Goal: Information Seeking & Learning: Learn about a topic

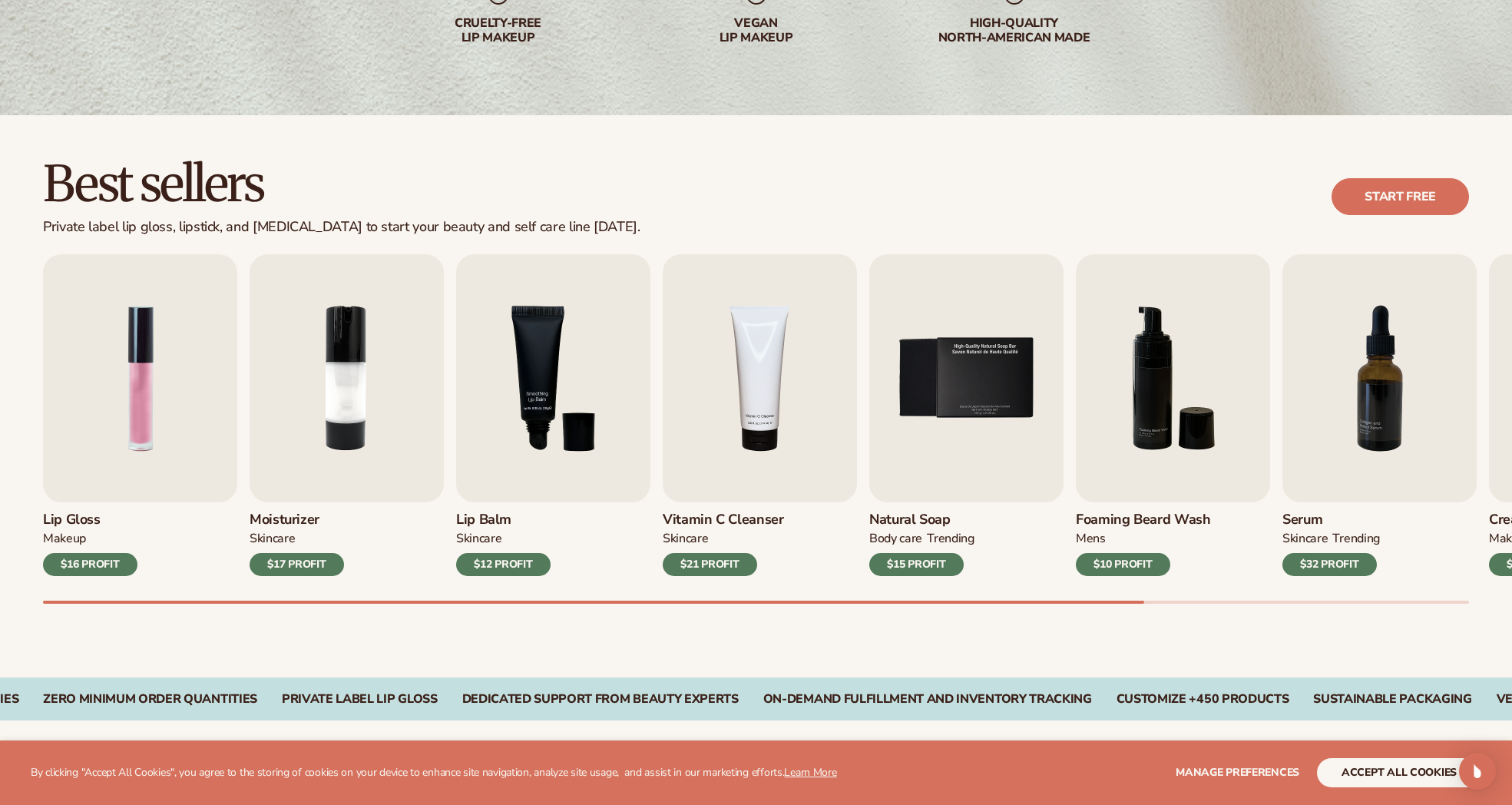
scroll to position [298, 0]
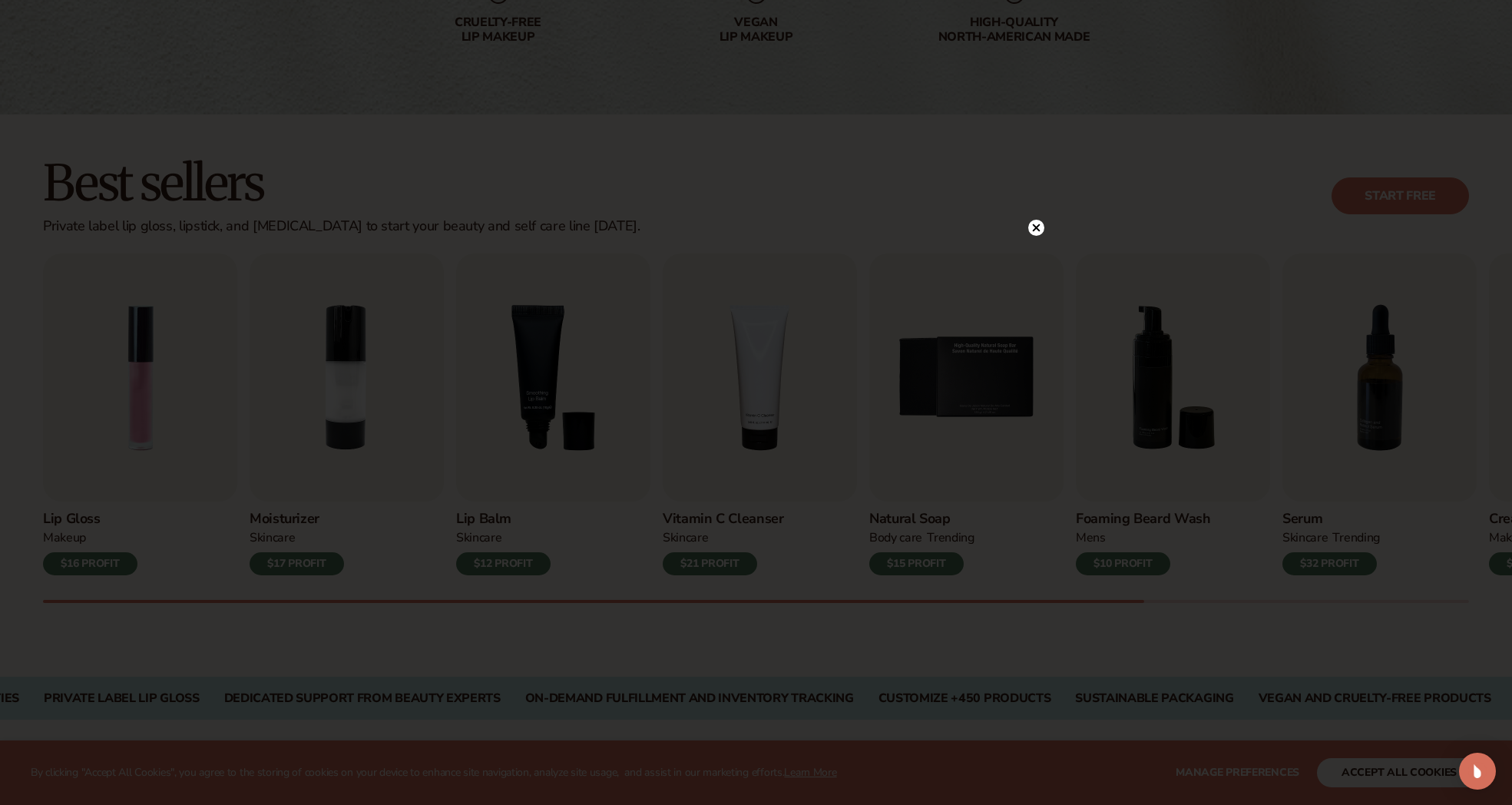
click at [1033, 226] on icon at bounding box center [1035, 227] width 8 height 8
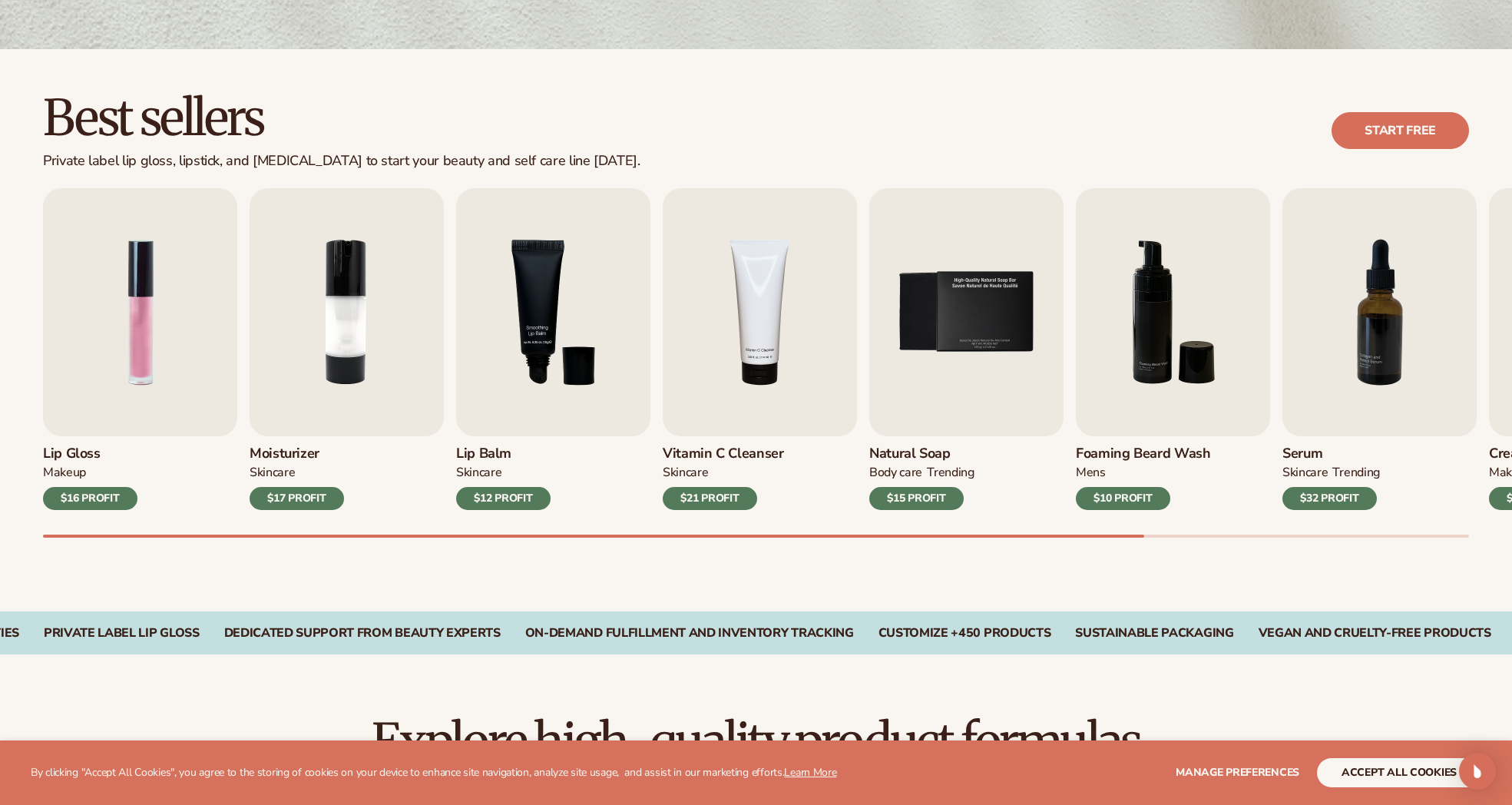
scroll to position [367, 0]
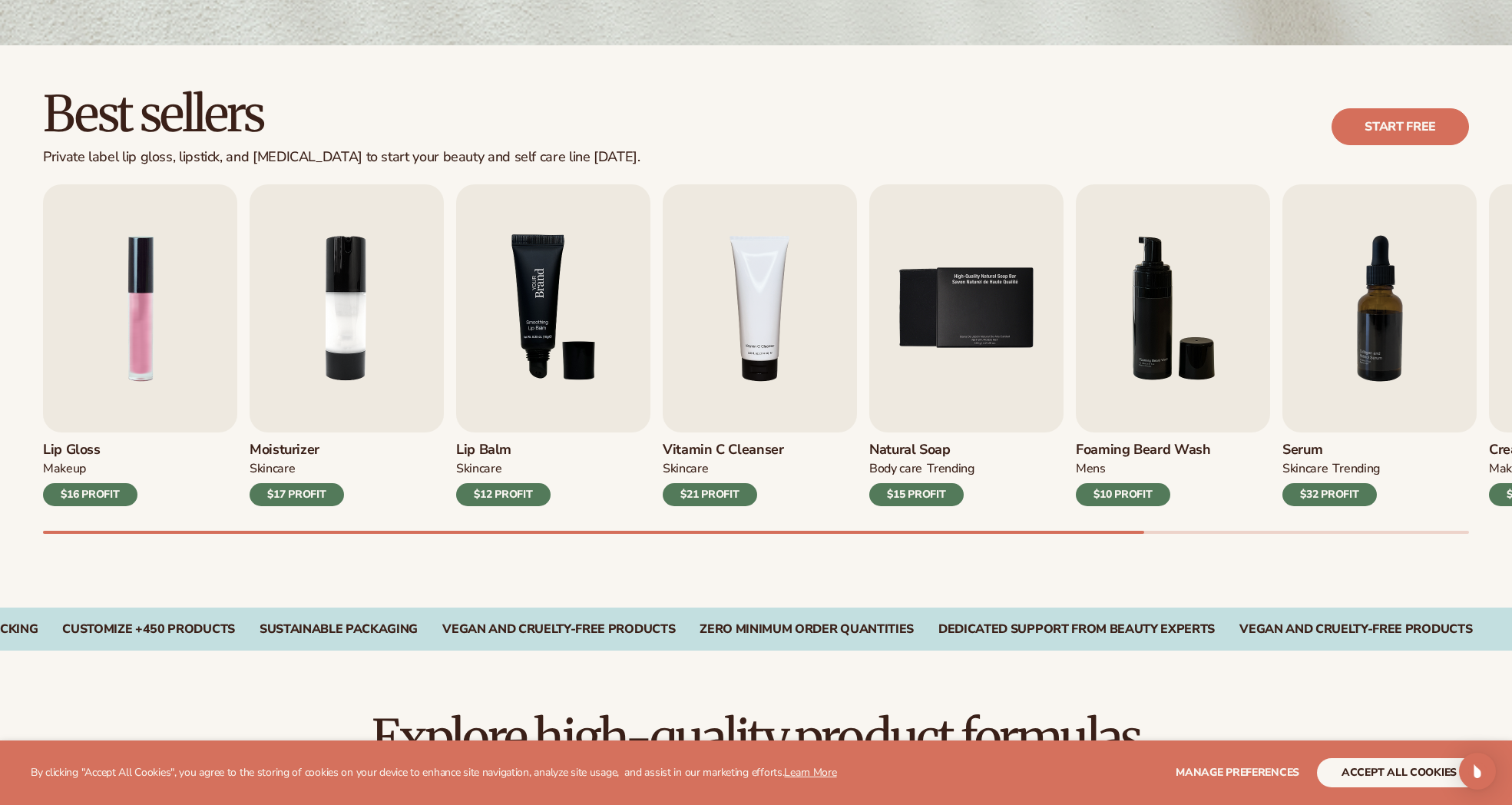
click at [517, 314] on img "3 / 9" at bounding box center [553, 308] width 194 height 248
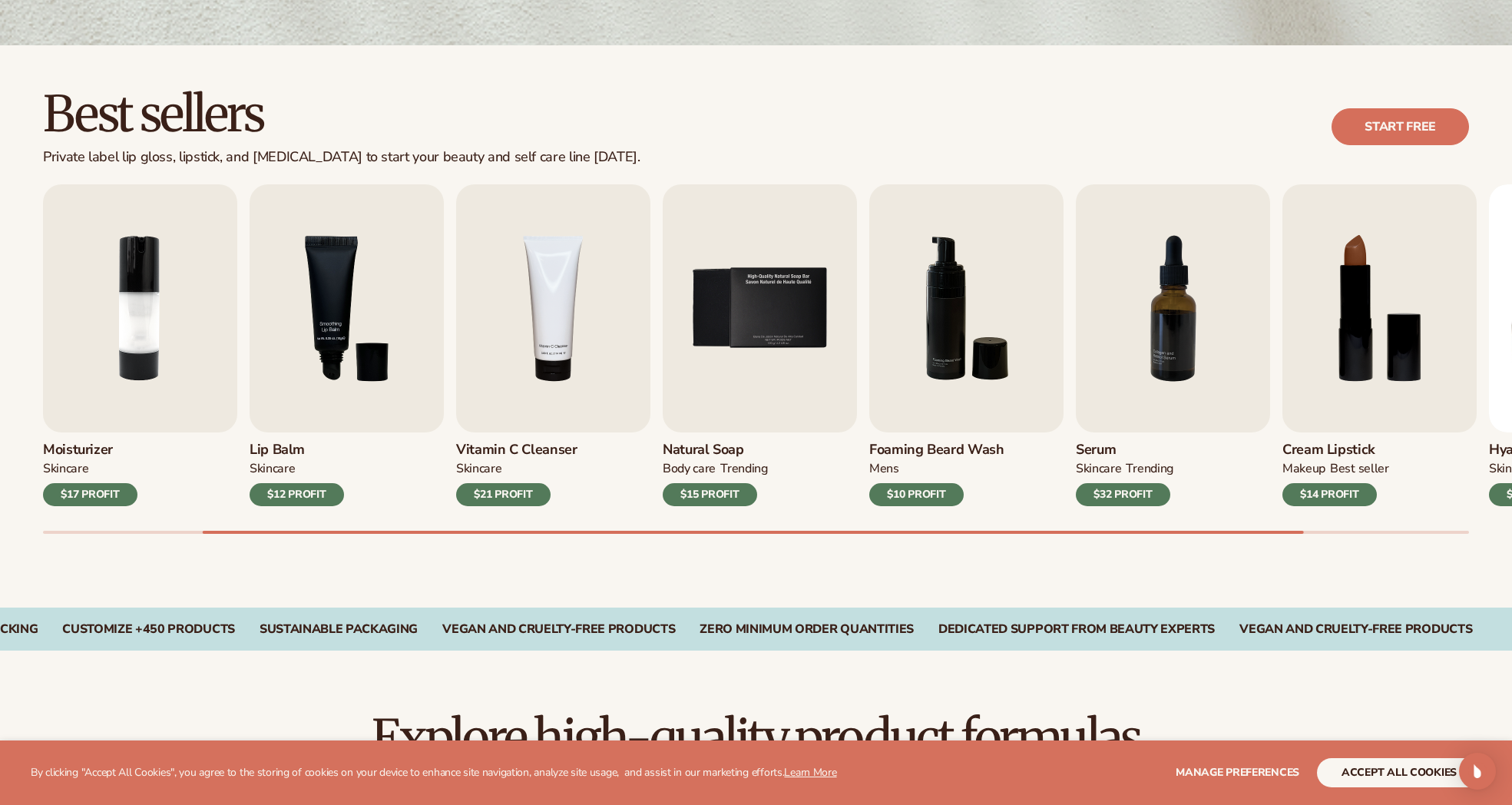
click at [311, 499] on div "$12 PROFIT" at bounding box center [296, 495] width 94 height 23
click at [354, 324] on img "3 / 9" at bounding box center [346, 308] width 194 height 248
click at [384, 215] on img "3 / 9" at bounding box center [346, 308] width 194 height 248
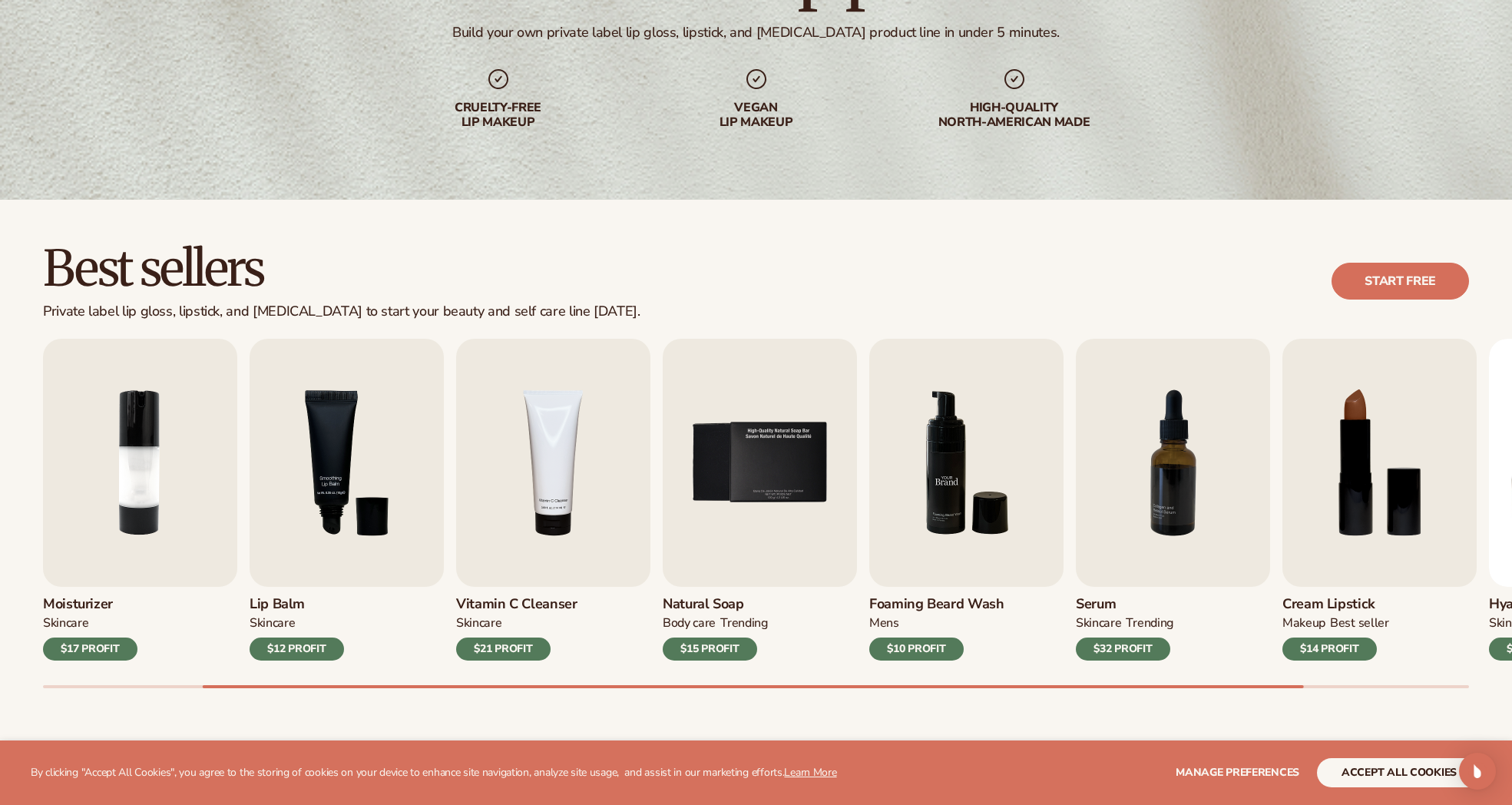
scroll to position [265, 0]
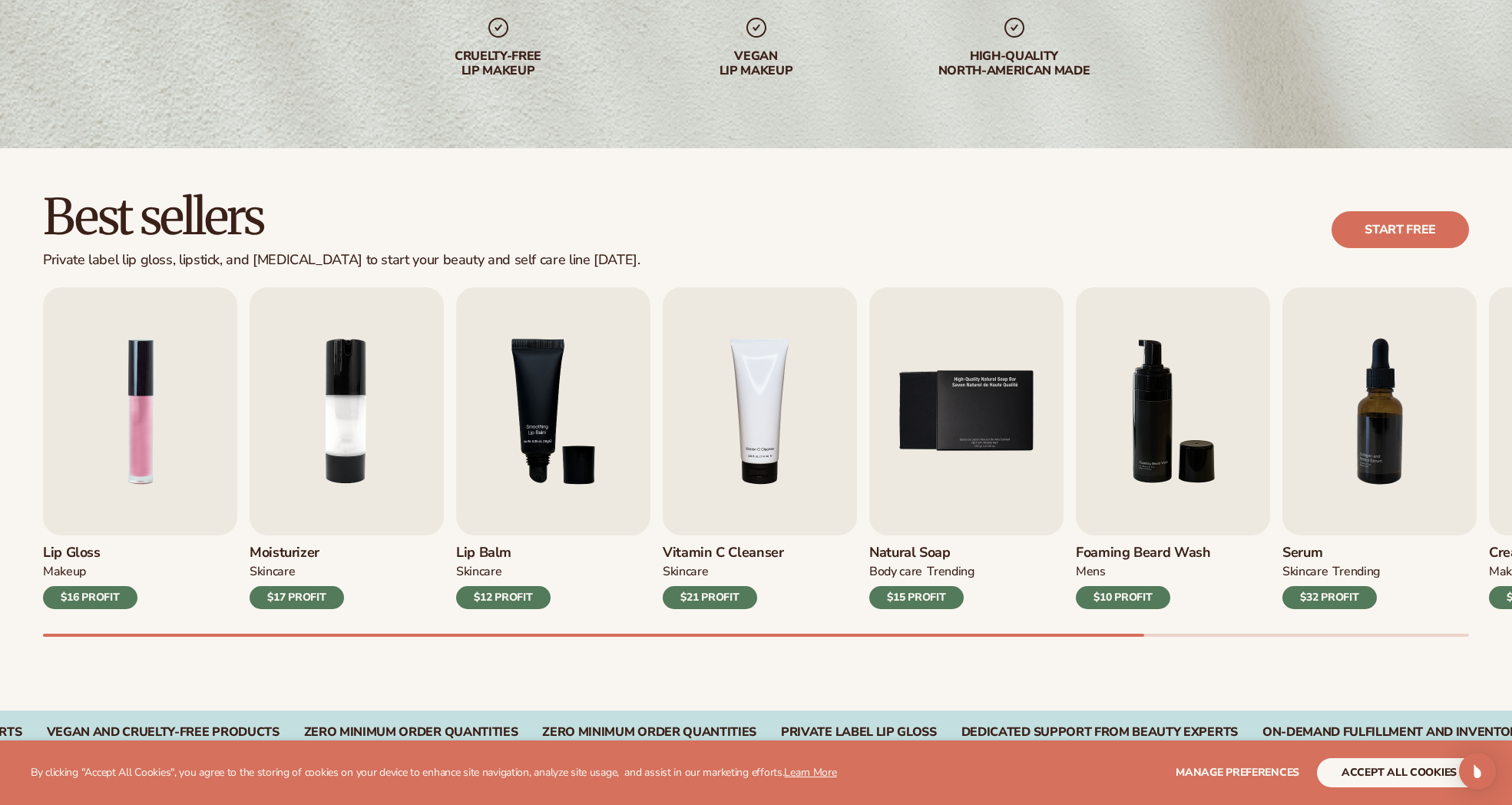
click at [16, 638] on div "Best sellers Private label lip gloss, lipstick, and lip balm to start your beau…" at bounding box center [756, 429] width 1512 height 562
click at [607, 429] on img "3 / 9" at bounding box center [553, 411] width 194 height 248
click at [534, 436] on img "3 / 9" at bounding box center [553, 411] width 194 height 248
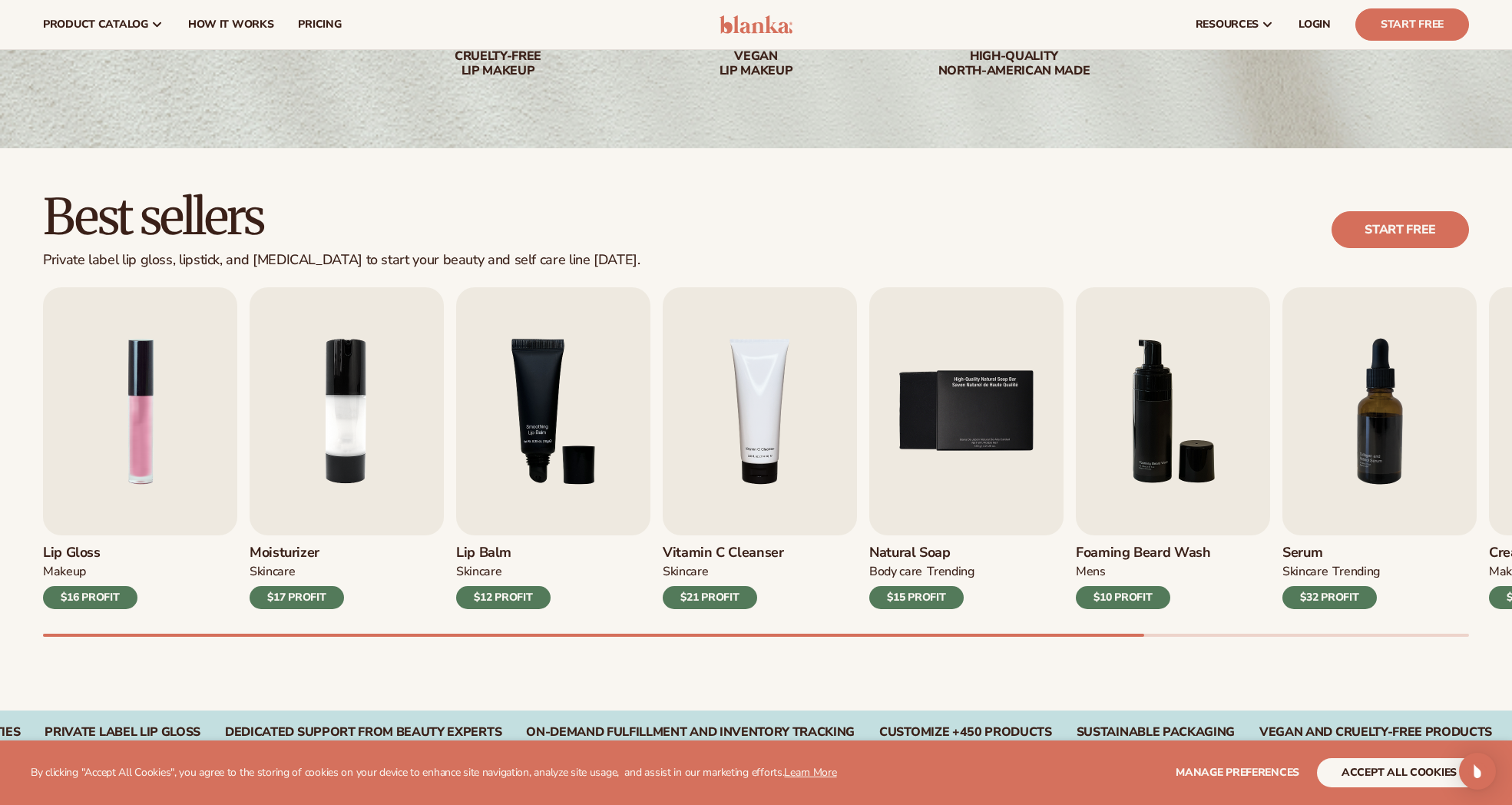
scroll to position [0, 0]
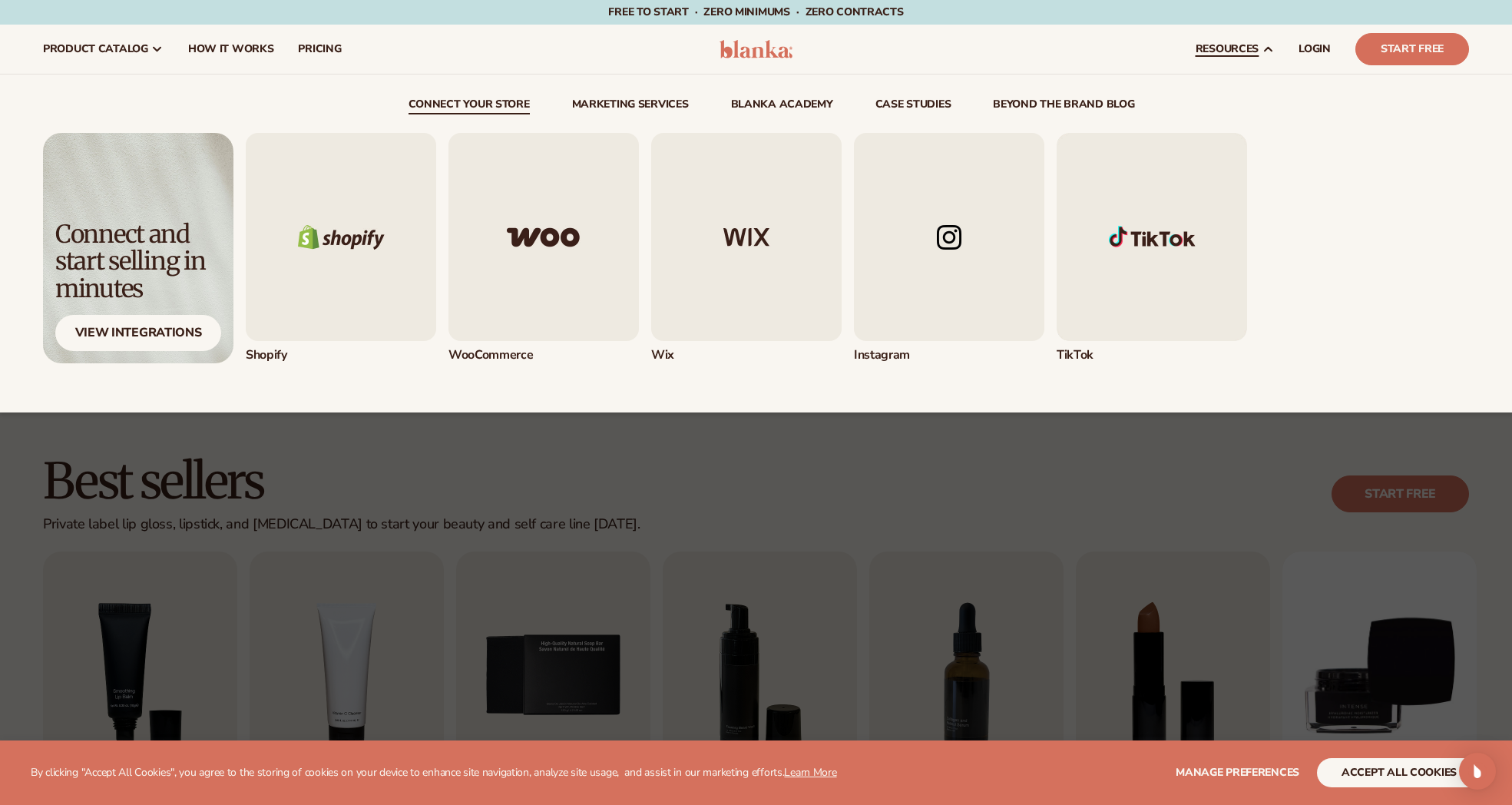
click at [1232, 45] on span "resources" at bounding box center [1226, 49] width 63 height 12
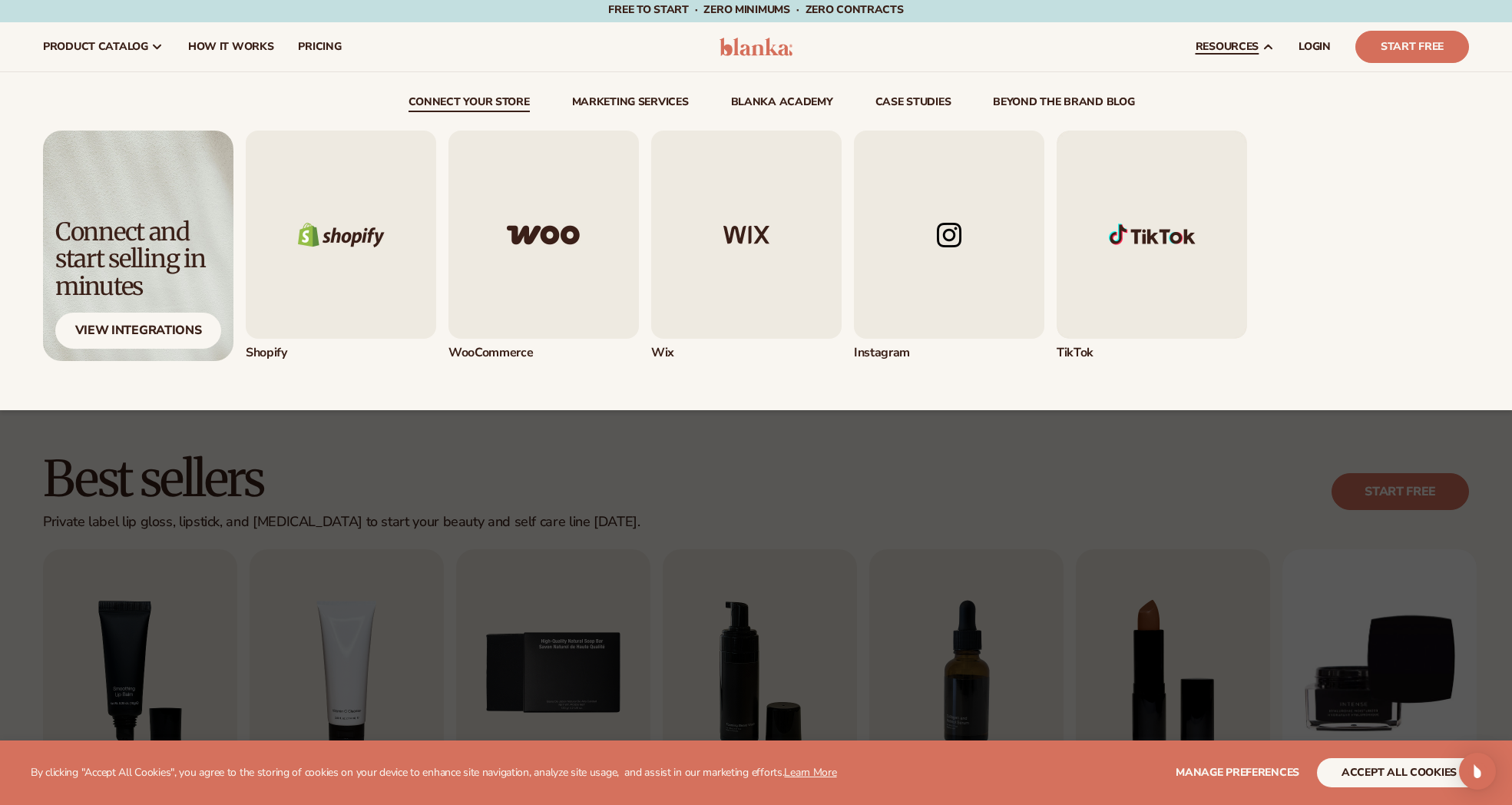
click at [1267, 49] on icon at bounding box center [1268, 47] width 12 height 12
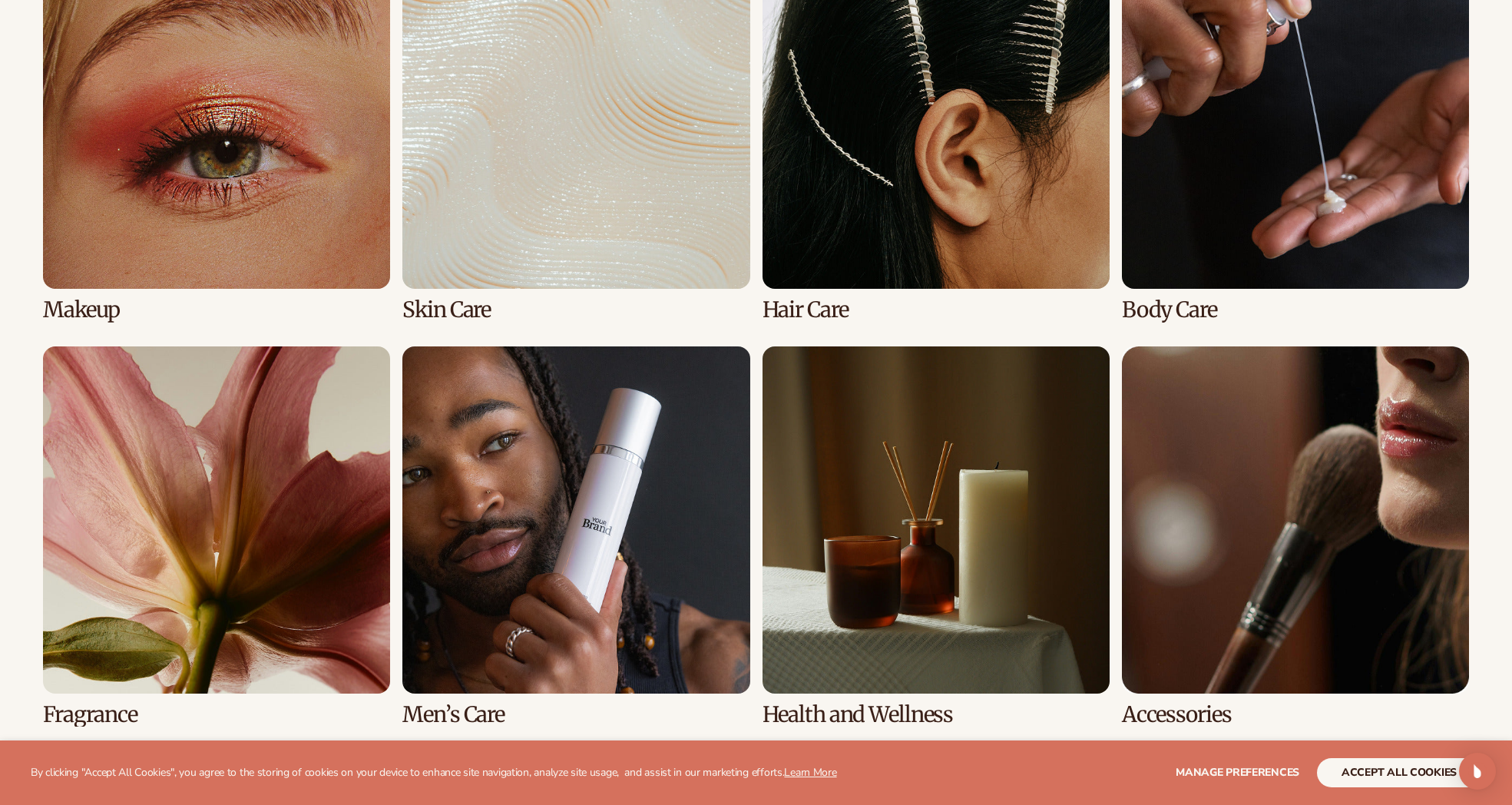
scroll to position [1309, 0]
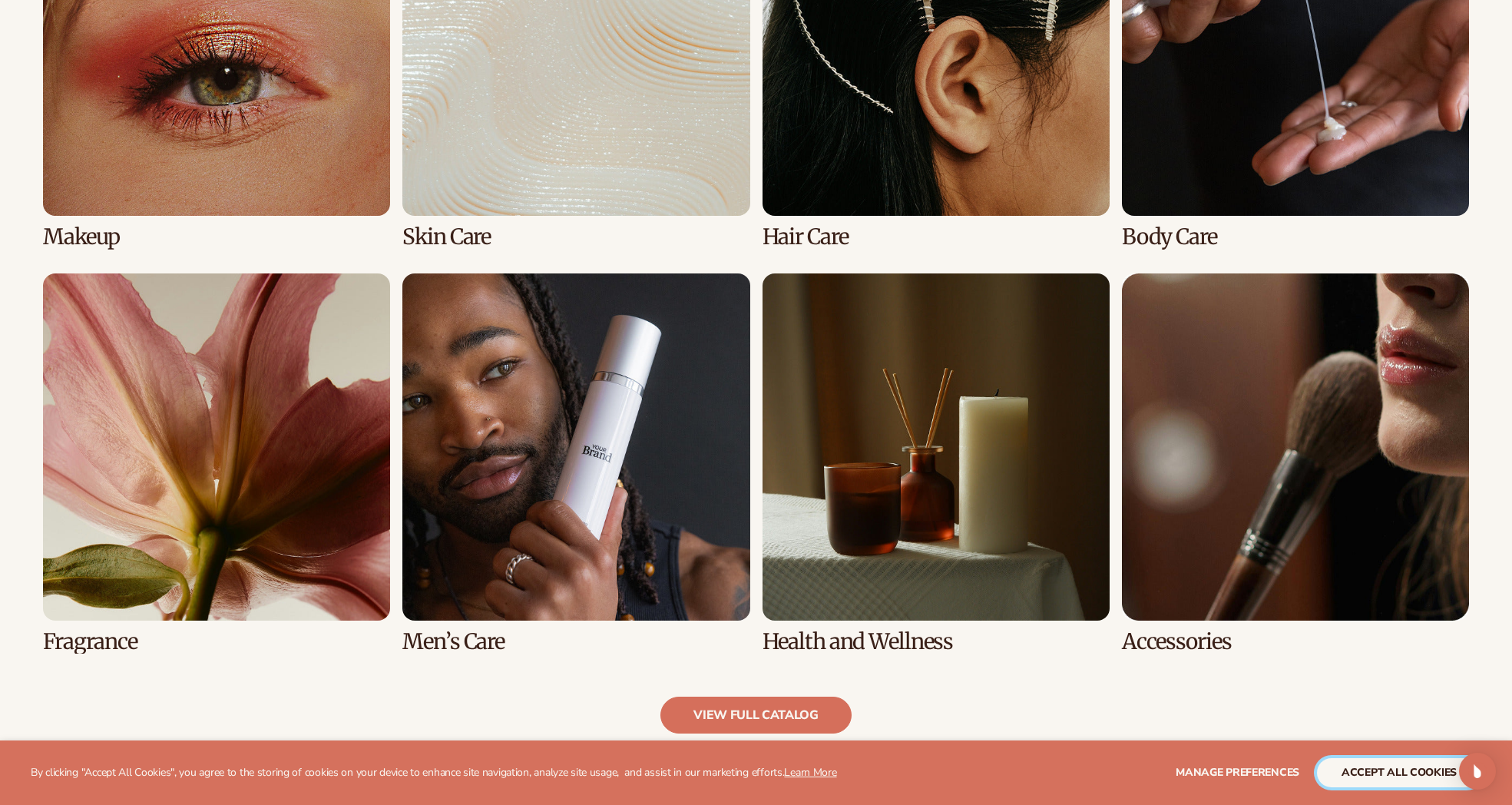
click at [1366, 773] on button "accept all cookies" at bounding box center [1398, 771] width 164 height 29
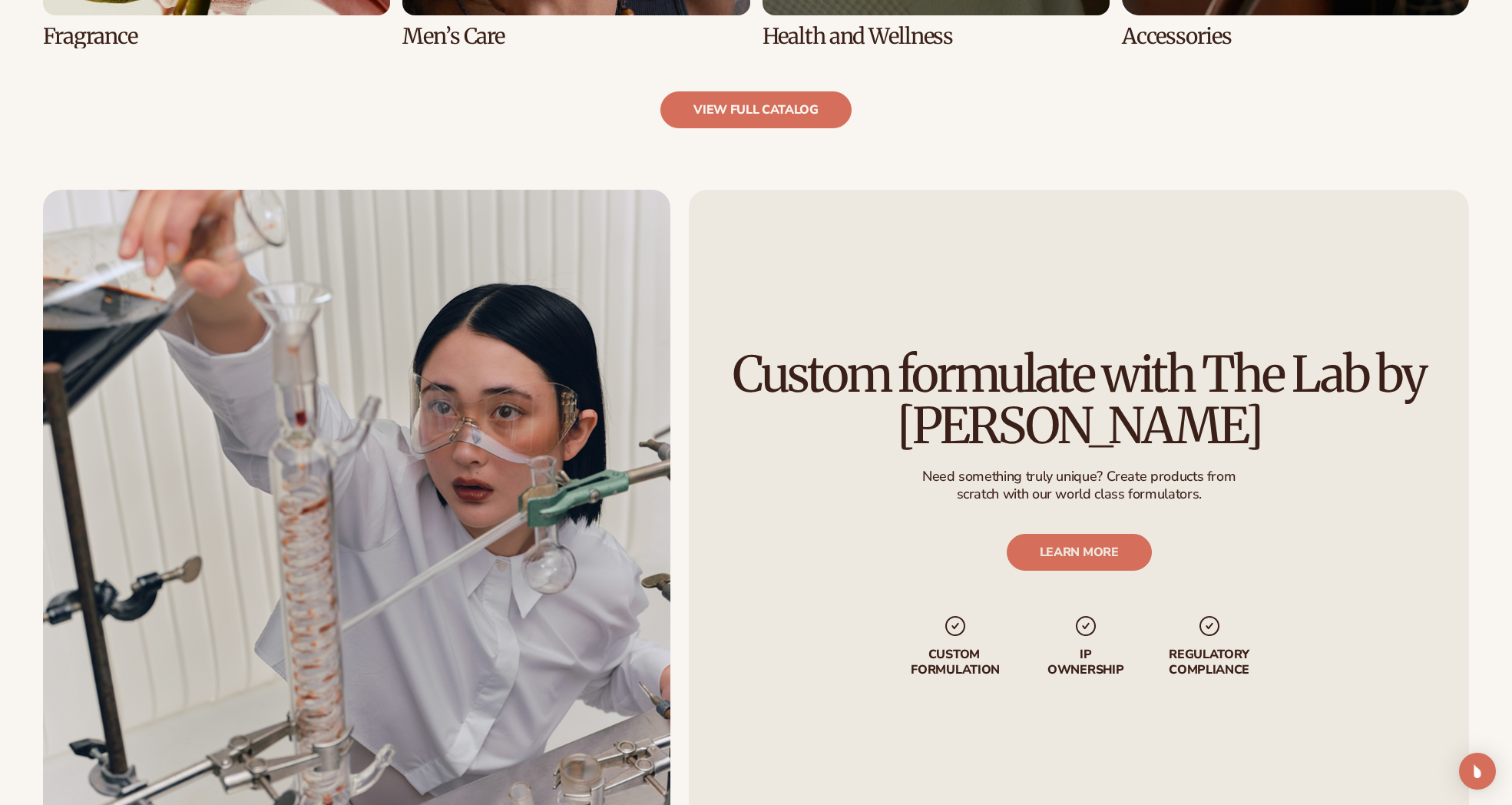
scroll to position [1916, 0]
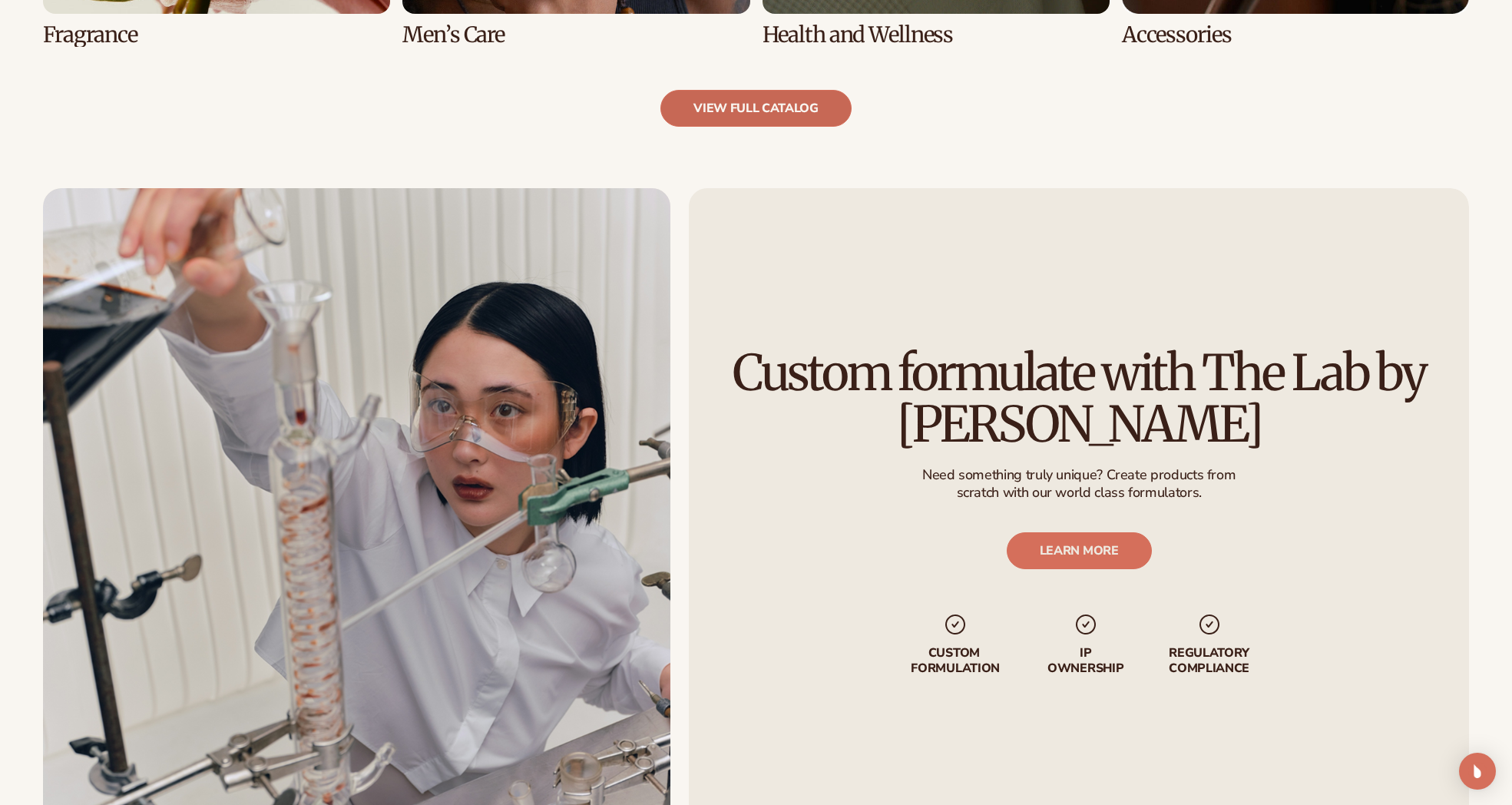
click at [787, 107] on link "view full catalog" at bounding box center [756, 108] width 191 height 37
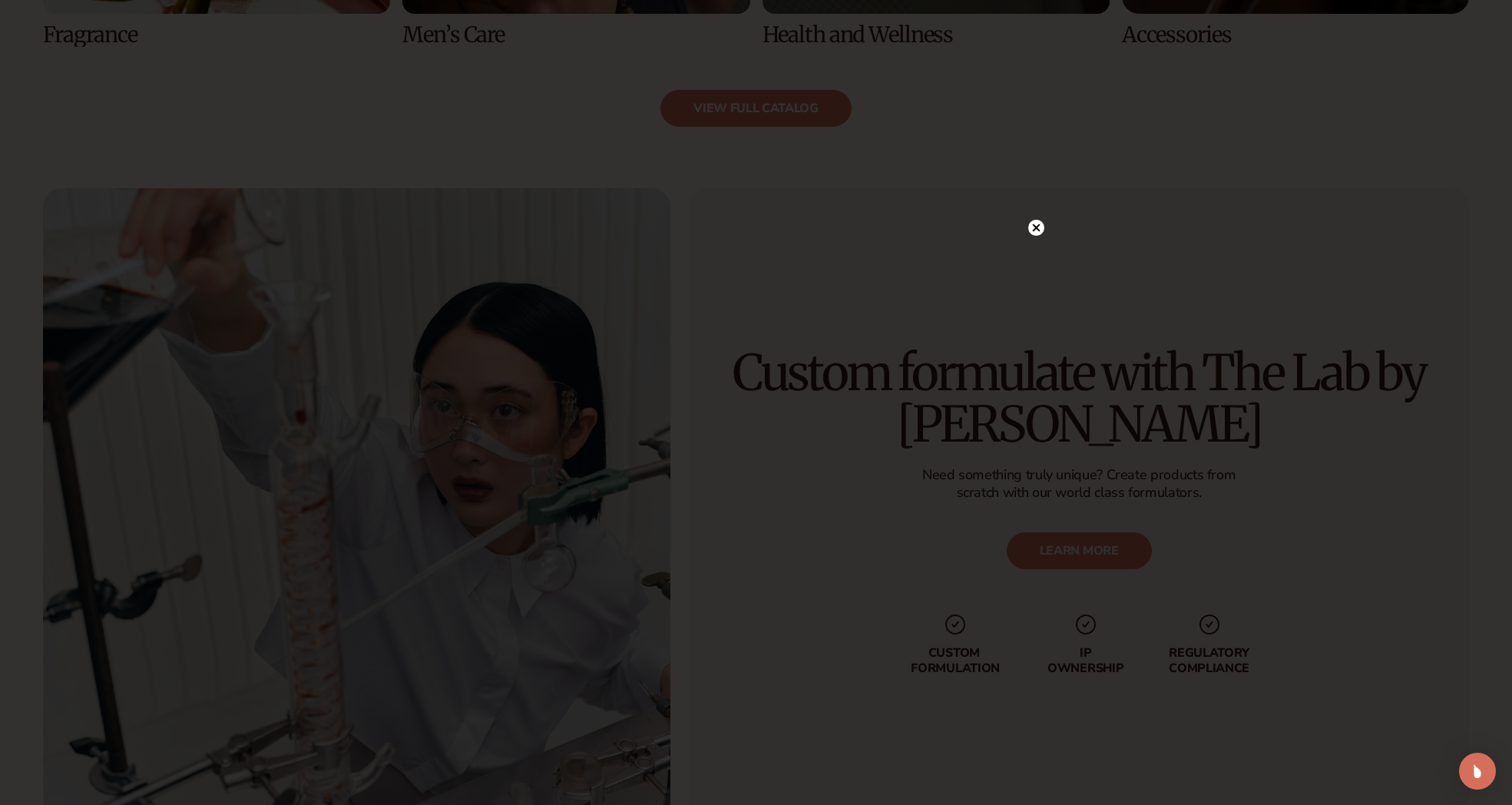
click at [1039, 235] on icon at bounding box center [1036, 227] width 16 height 16
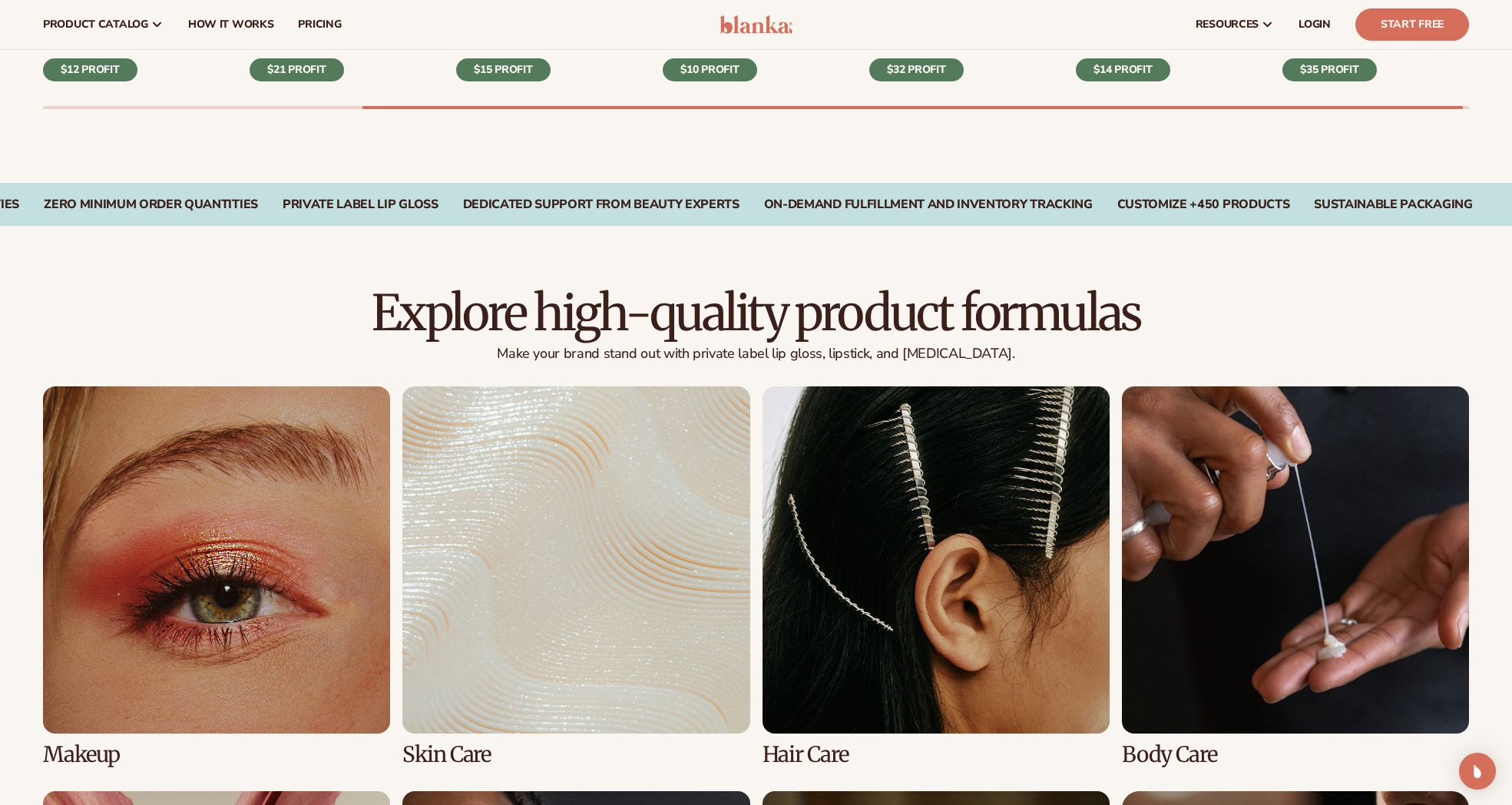
scroll to position [760, 0]
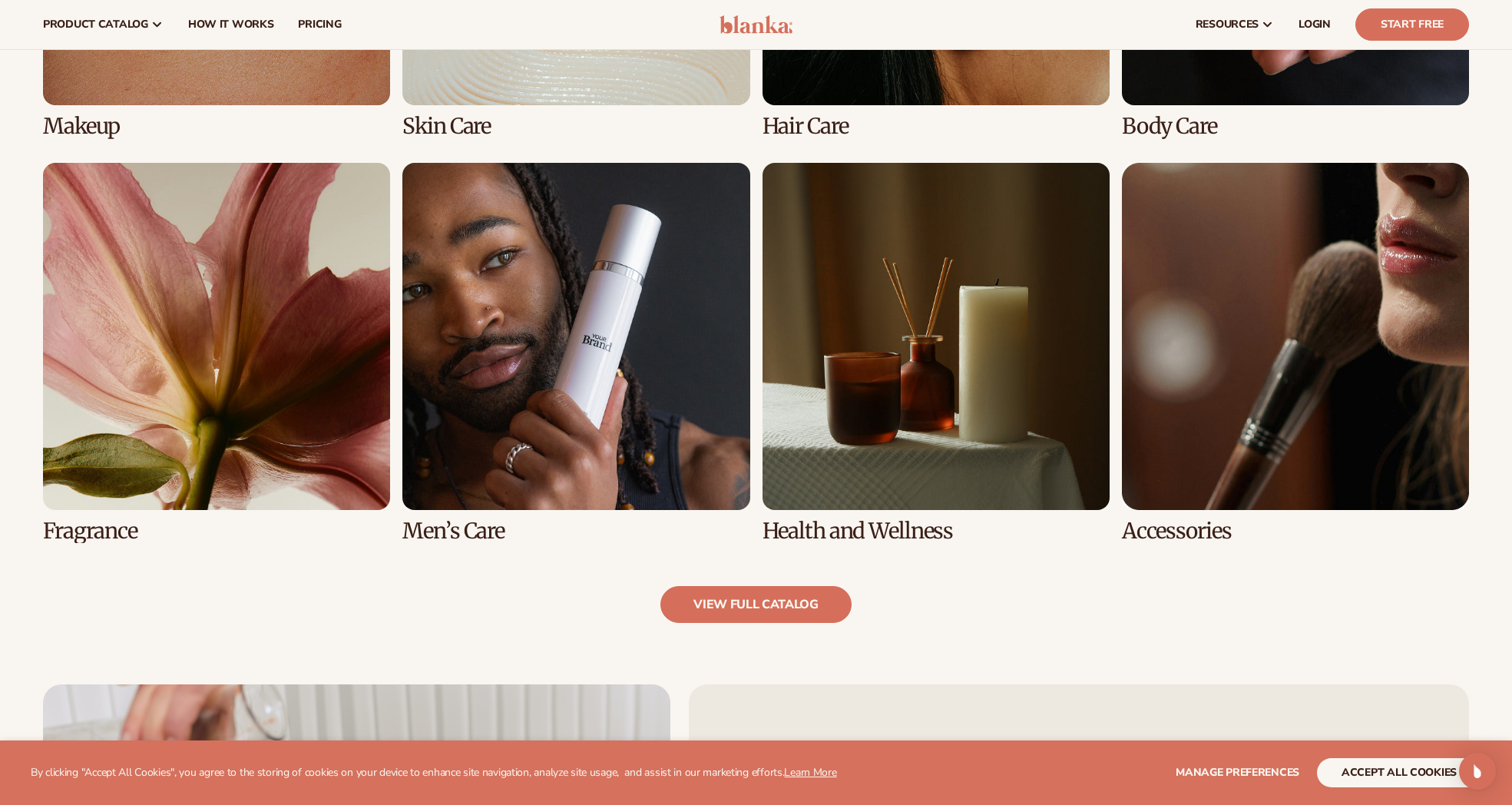
scroll to position [1334, 0]
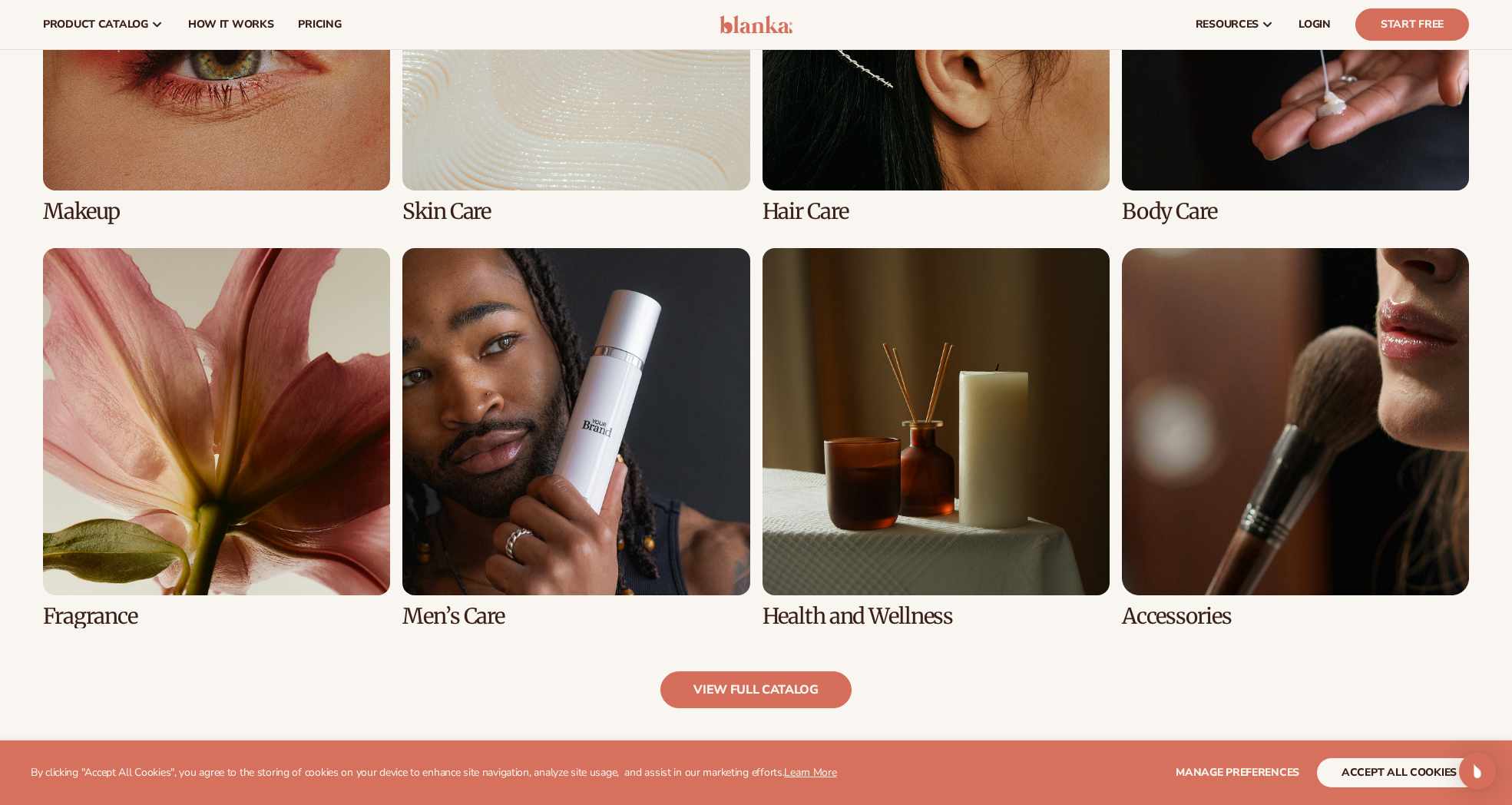
click at [1238, 480] on link "8 / 8" at bounding box center [1295, 437] width 347 height 380
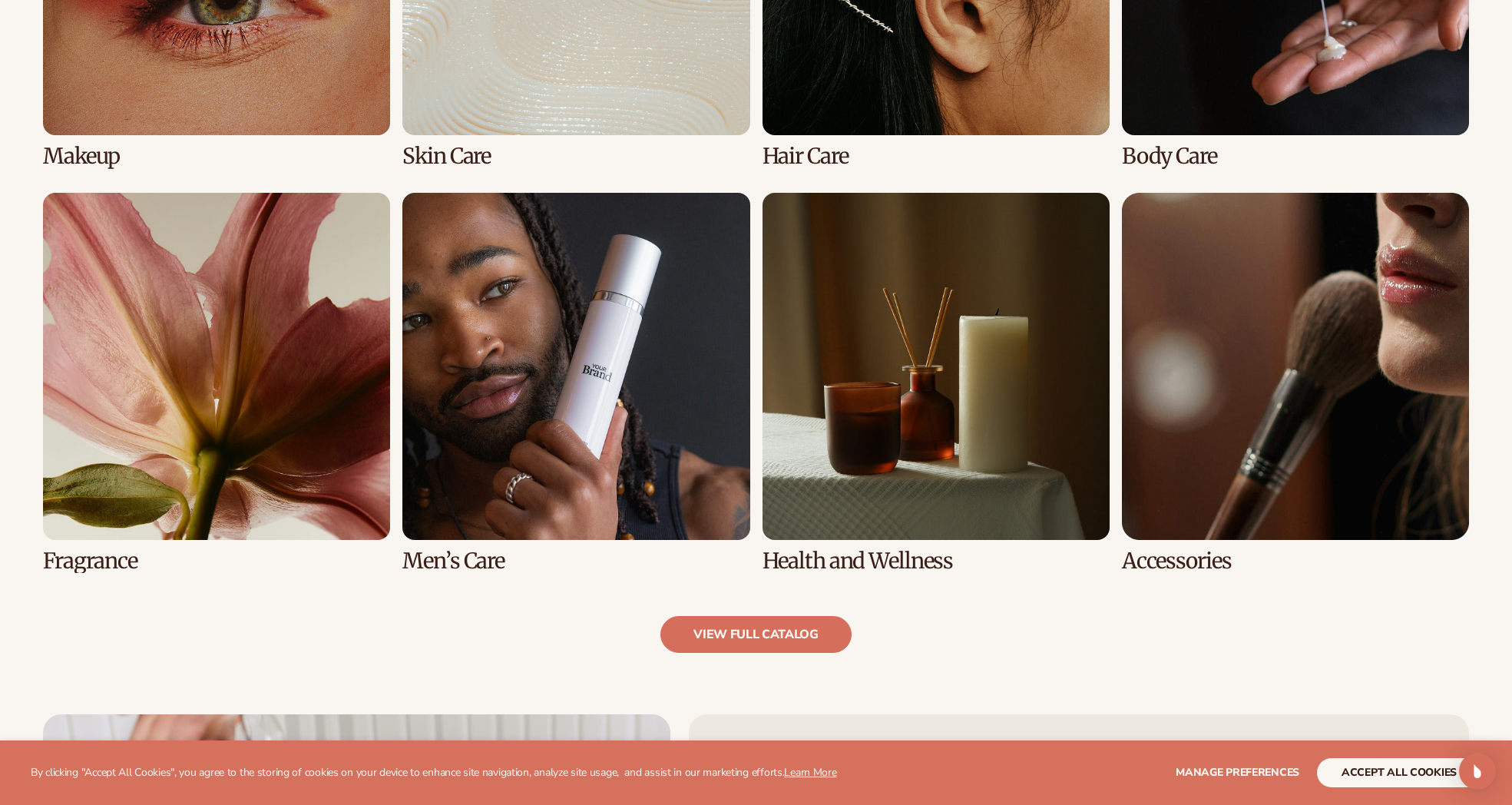
click at [134, 436] on link "5 / 8" at bounding box center [217, 383] width 347 height 380
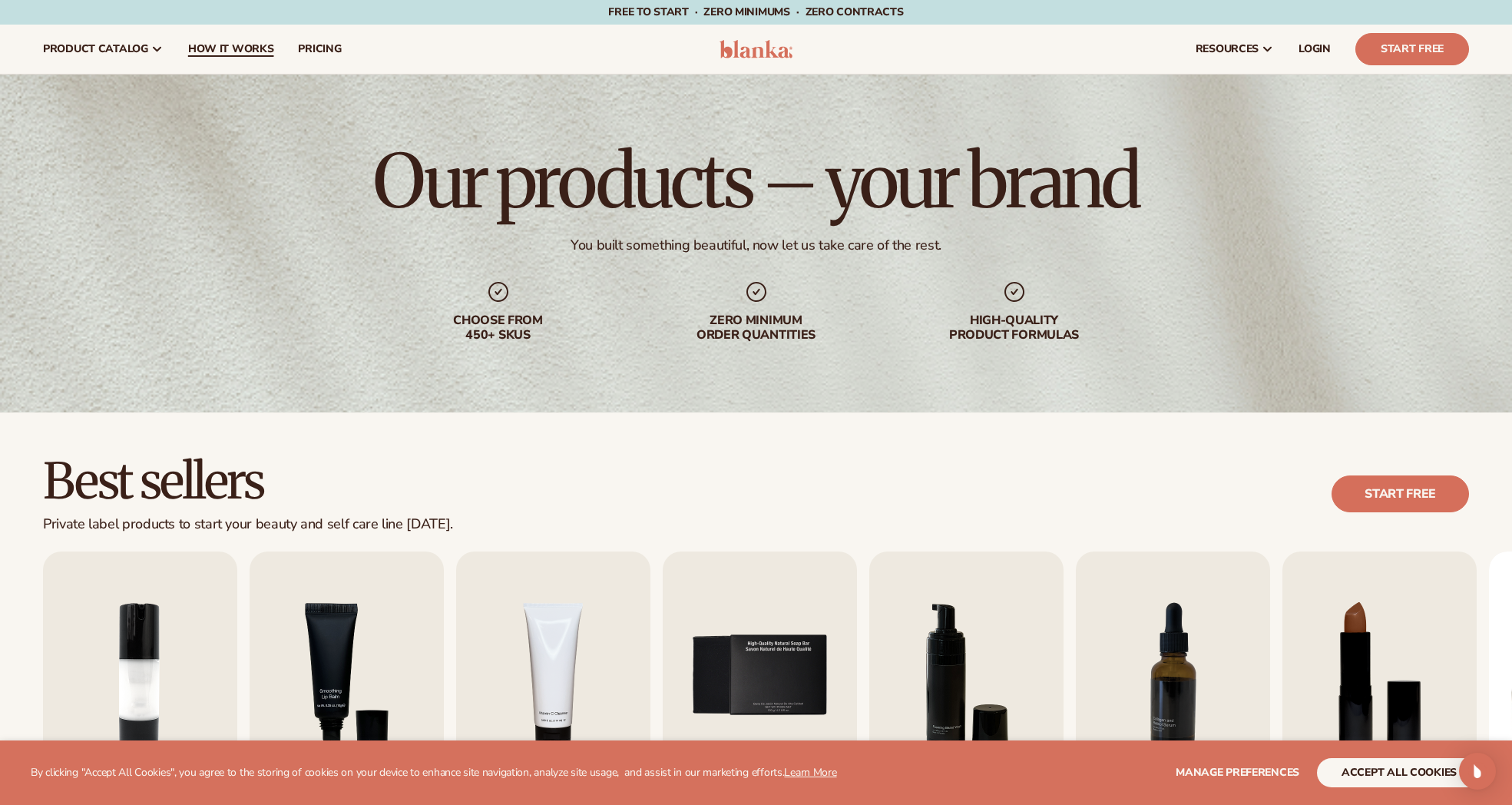
click at [257, 52] on span "How It Works" at bounding box center [231, 49] width 86 height 12
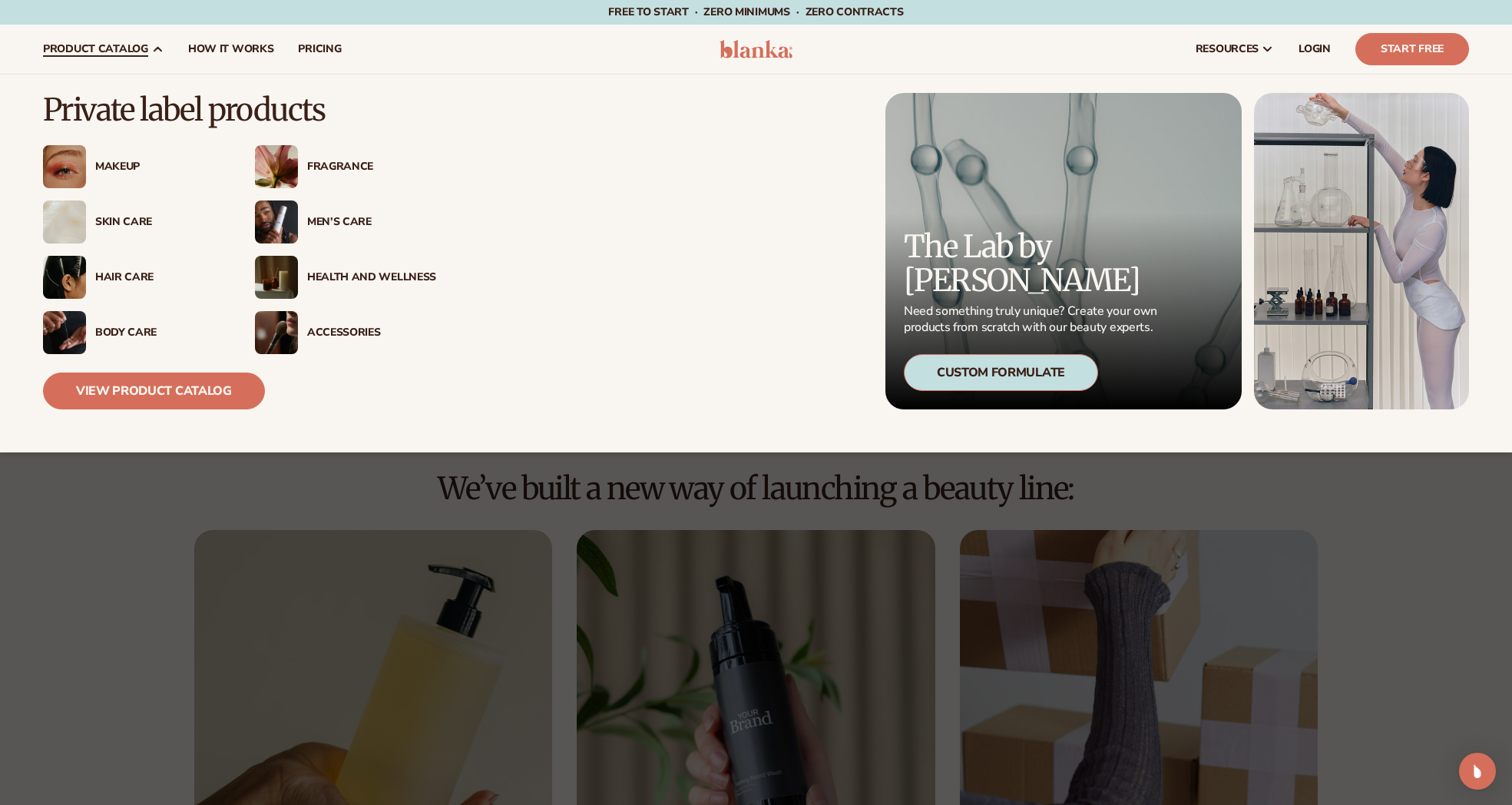
click at [110, 47] on span "product catalog" at bounding box center [95, 49] width 105 height 12
click at [118, 399] on link "View Product Catalog" at bounding box center [154, 391] width 222 height 37
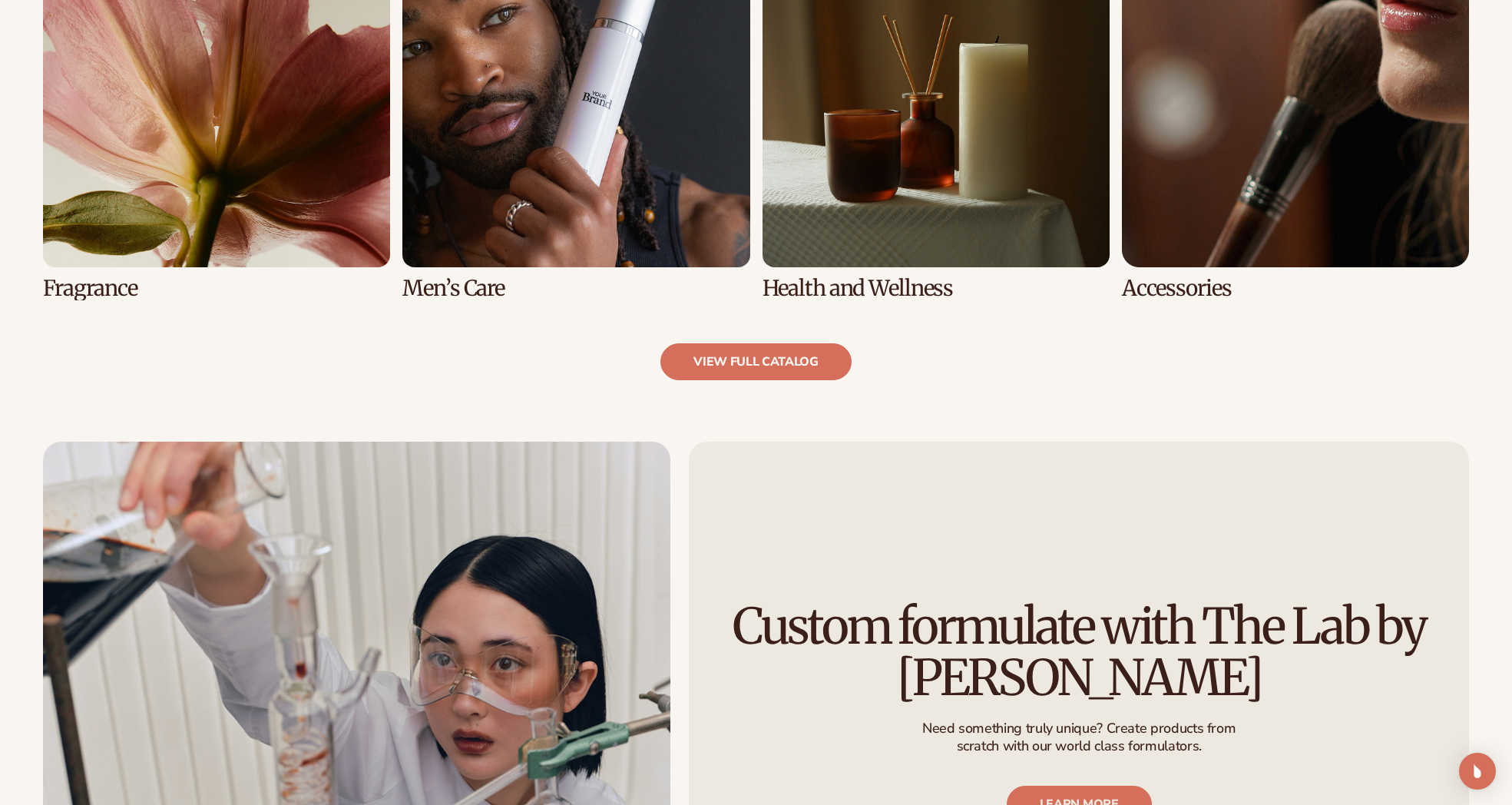
scroll to position [1643, 0]
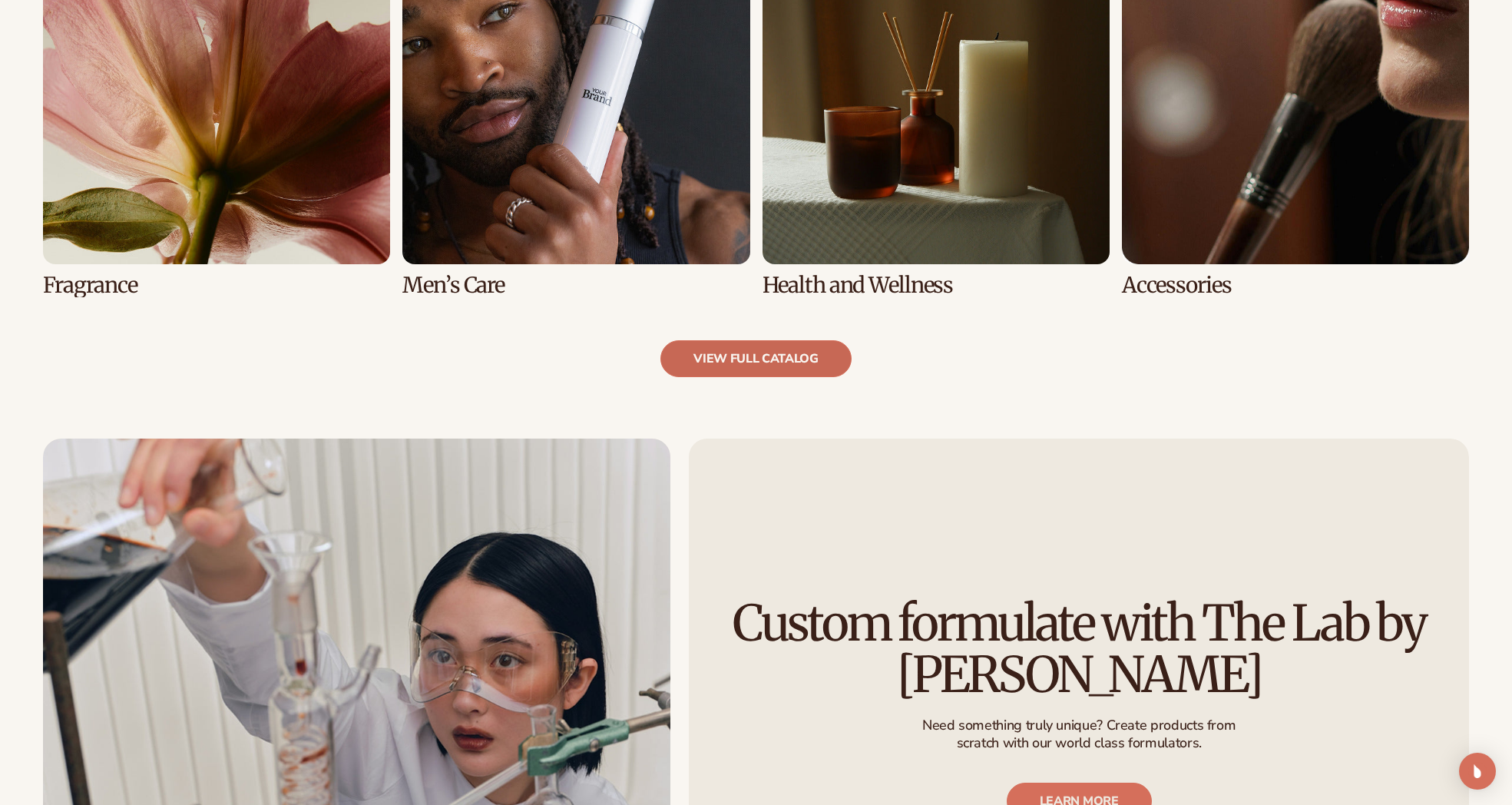
click at [716, 361] on link "view full catalog" at bounding box center [756, 359] width 191 height 37
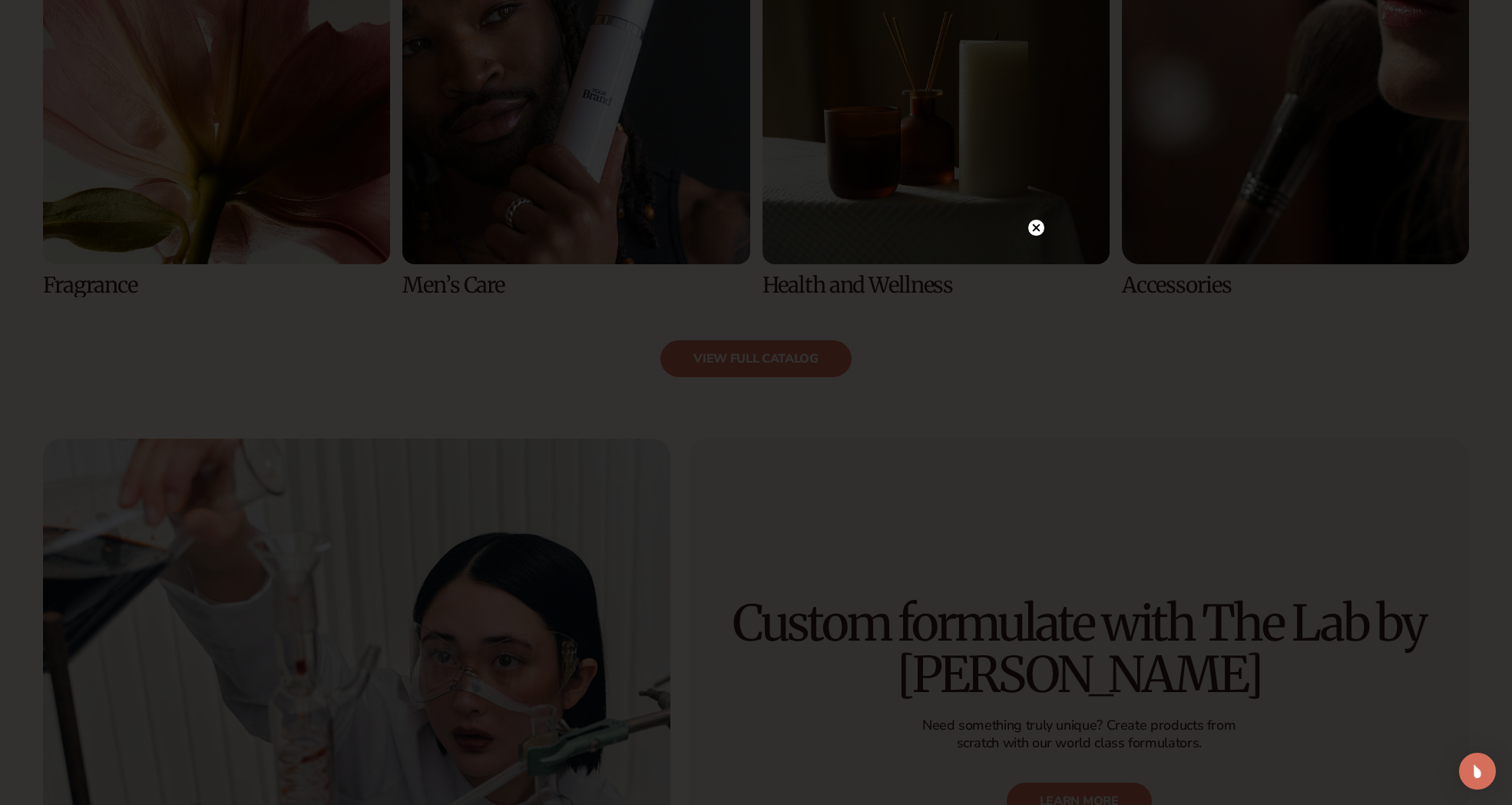
click at [1033, 228] on icon at bounding box center [1036, 227] width 16 height 16
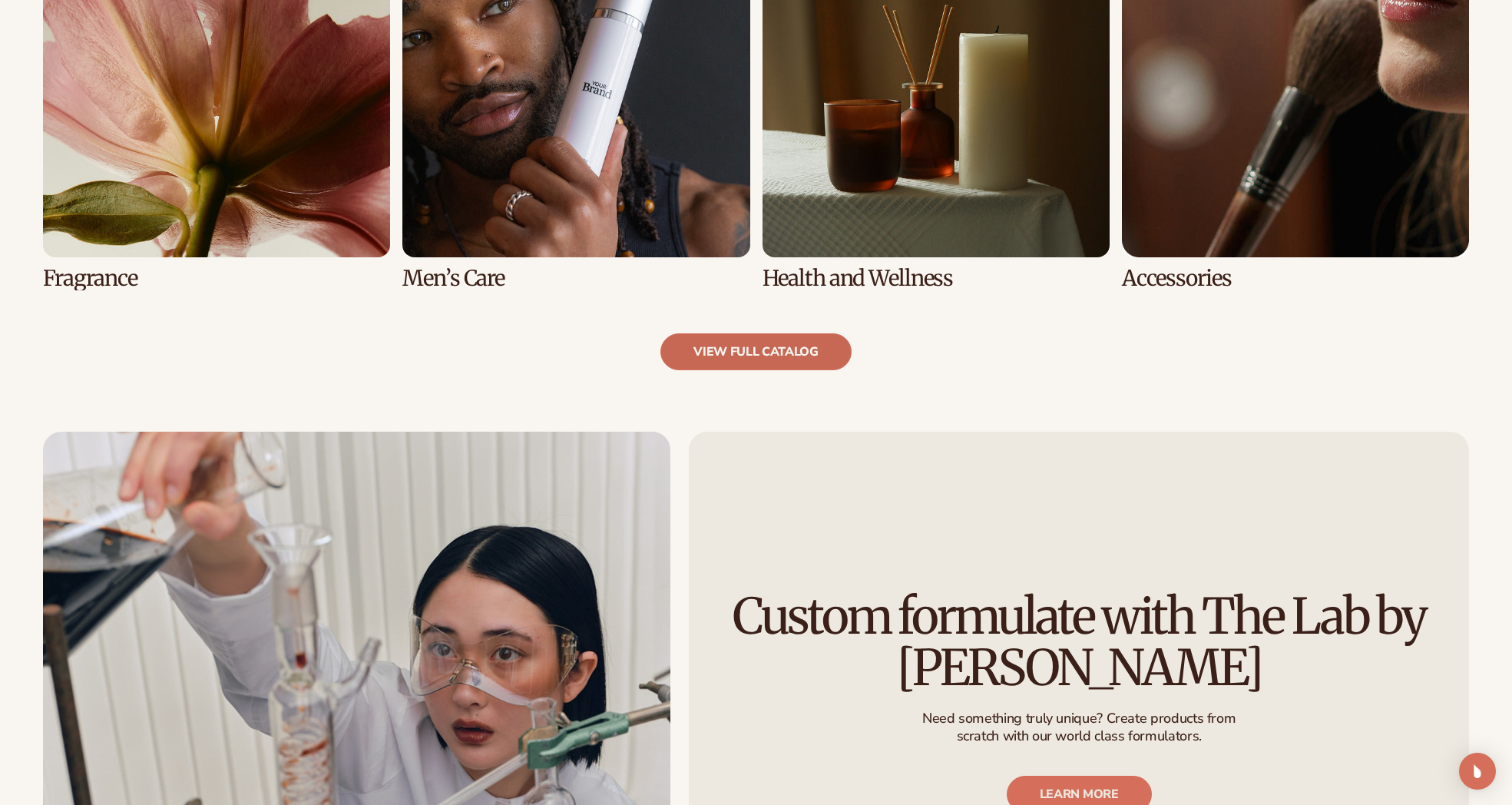
scroll to position [1654, 0]
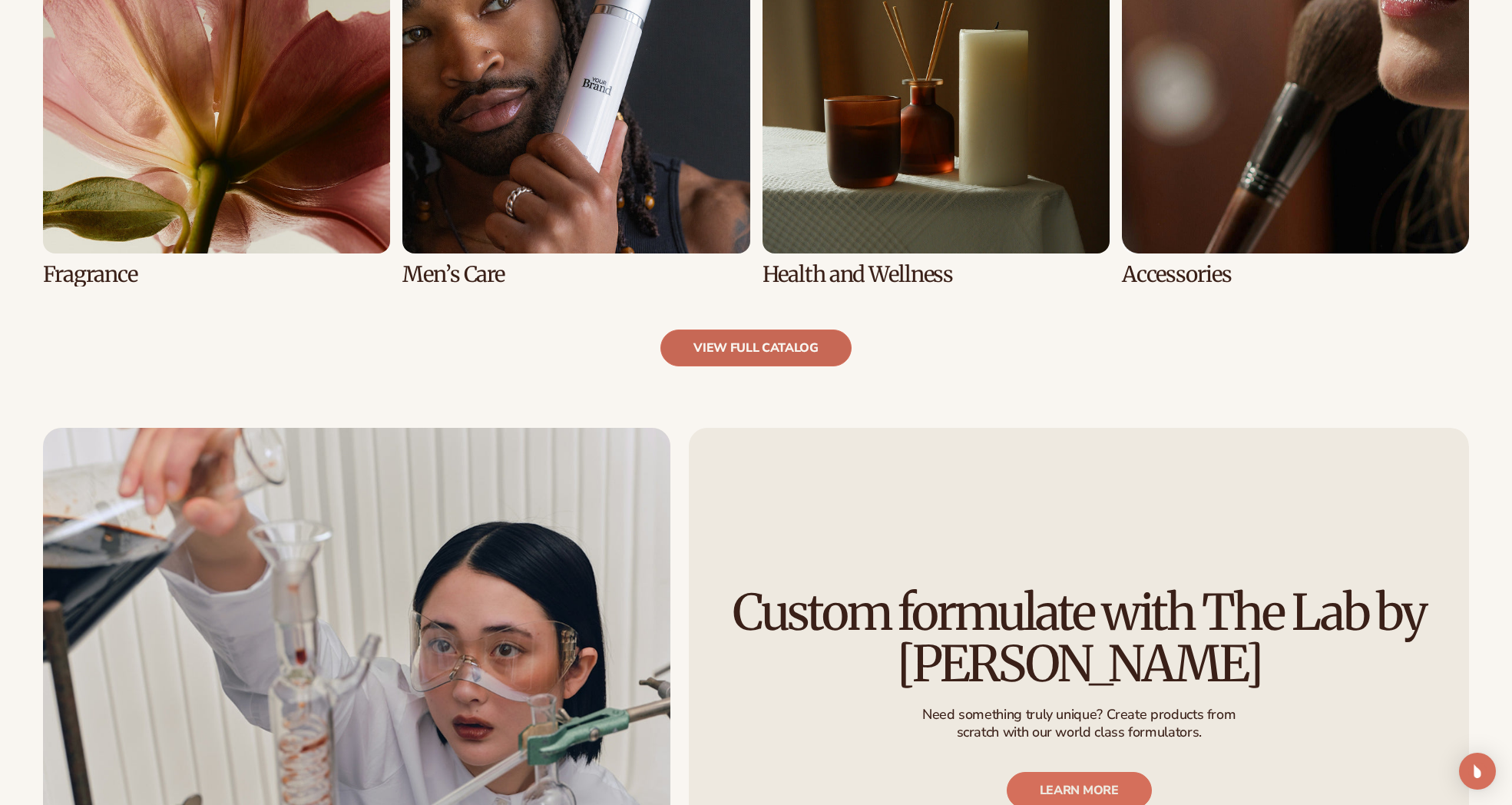
click at [793, 339] on link "view full catalog" at bounding box center [756, 348] width 191 height 37
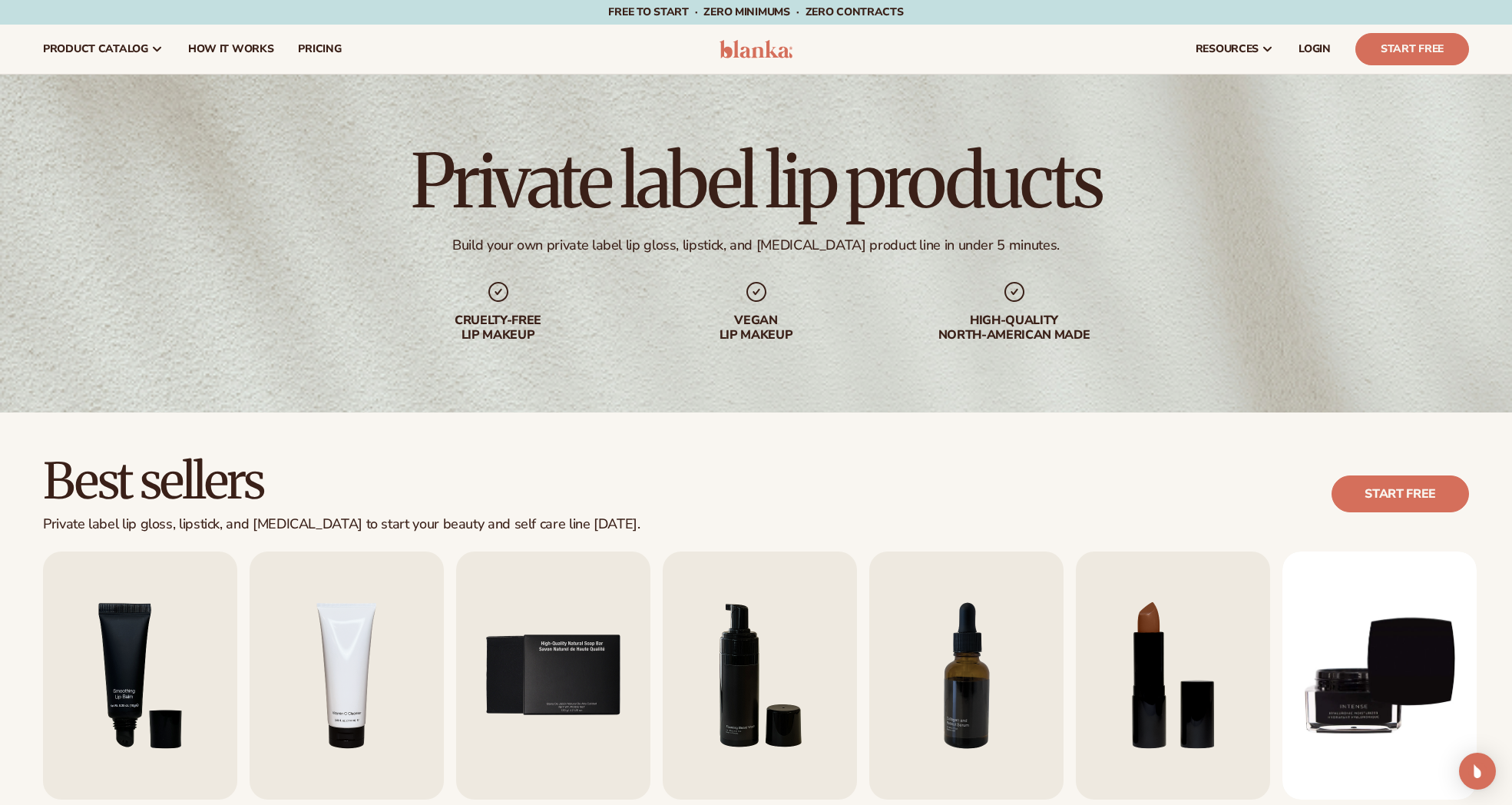
scroll to position [760, 0]
